Goal: Information Seeking & Learning: Understand process/instructions

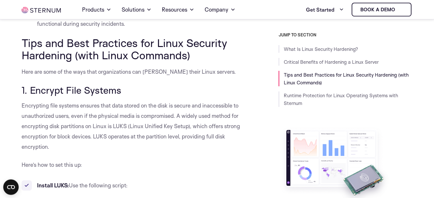
scroll to position [511, 0]
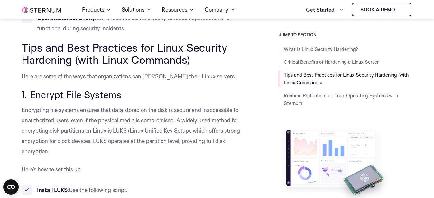
click at [260, 112] on div "JUMP TO SECTION What Is Linux Security Hardening? Critical Benefits of Hardenin…" at bounding box center [333, 137] width 157 height 211
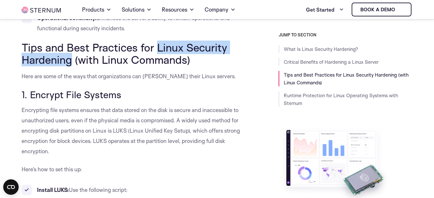
drag, startPoint x: 157, startPoint y: 49, endPoint x: 72, endPoint y: 66, distance: 87.3
click at [72, 66] on span "Tips and Best Practices for Linux Security Hardening (with Linux Commands)" at bounding box center [125, 54] width 206 height 26
copy span "Linux Security Hardening"
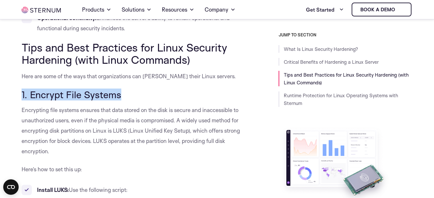
drag, startPoint x: 120, startPoint y: 95, endPoint x: 20, endPoint y: 93, distance: 99.8
copy span "1. Encrypt File Systems"
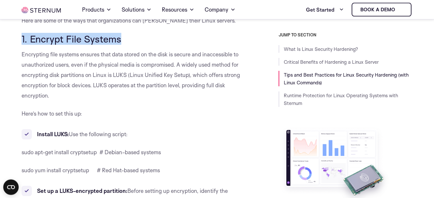
scroll to position [577, 0]
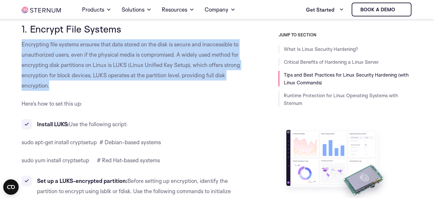
drag, startPoint x: 27, startPoint y: 45, endPoint x: 52, endPoint y: 85, distance: 47.2
click at [52, 85] on p "Encrypting file systems ensures that data stored on the disk is secure and inac…" at bounding box center [134, 65] width 224 height 52
copy span "Encrypting file systems ensures that data stored on the disk is secure and inac…"
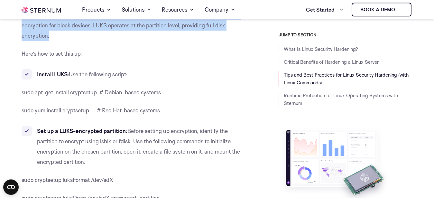
scroll to position [643, 0]
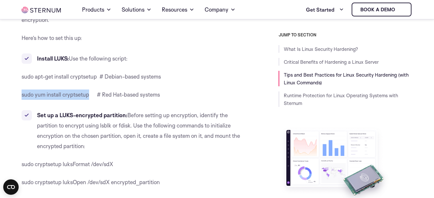
drag, startPoint x: 22, startPoint y: 95, endPoint x: 89, endPoint y: 95, distance: 67.0
click at [89, 95] on span "sudo yum install cryptsetup # Red Hat-based systems" at bounding box center [91, 94] width 138 height 7
copy span "sudo yum install cryptsetup"
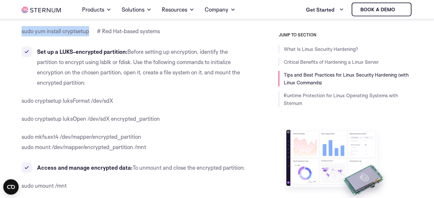
scroll to position [725, 0]
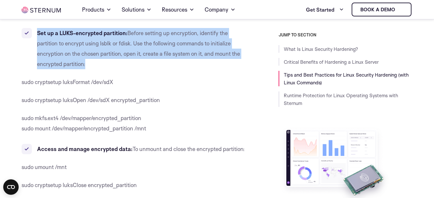
drag, startPoint x: 38, startPoint y: 33, endPoint x: 91, endPoint y: 65, distance: 61.2
click at [91, 65] on li "Set up a LUKS-encrypted partition: Before setting up encryption, identify the p…" at bounding box center [134, 48] width 224 height 41
copy li "Set up a LUKS-encrypted partition: Before setting up encryption, identify the p…"
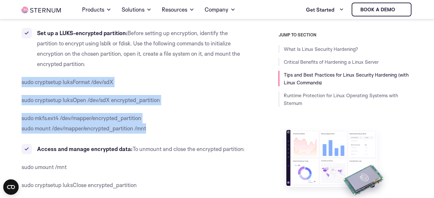
drag, startPoint x: 22, startPoint y: 82, endPoint x: 146, endPoint y: 129, distance: 132.9
copy div "sudo cryptsetup luksFormat /dev/sdX sudo cryptsetup luksOpen /dev/sdX encrypted…"
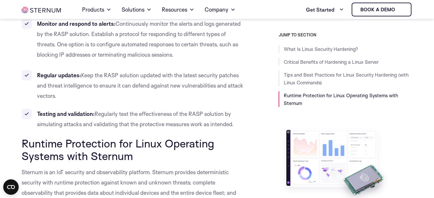
scroll to position [7286, 0]
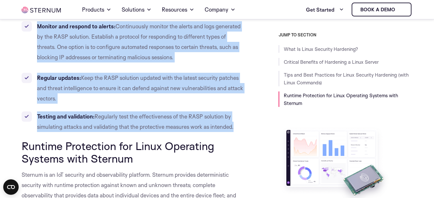
drag, startPoint x: 37, startPoint y: 34, endPoint x: 236, endPoint y: 118, distance: 215.4
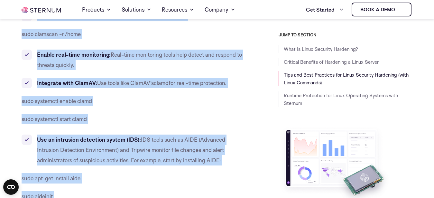
scroll to position [6666, 0]
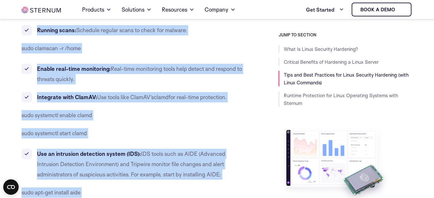
click at [235, 128] on p "sudo systemctl start clamd" at bounding box center [134, 133] width 224 height 10
